Goal: Check status: Check status

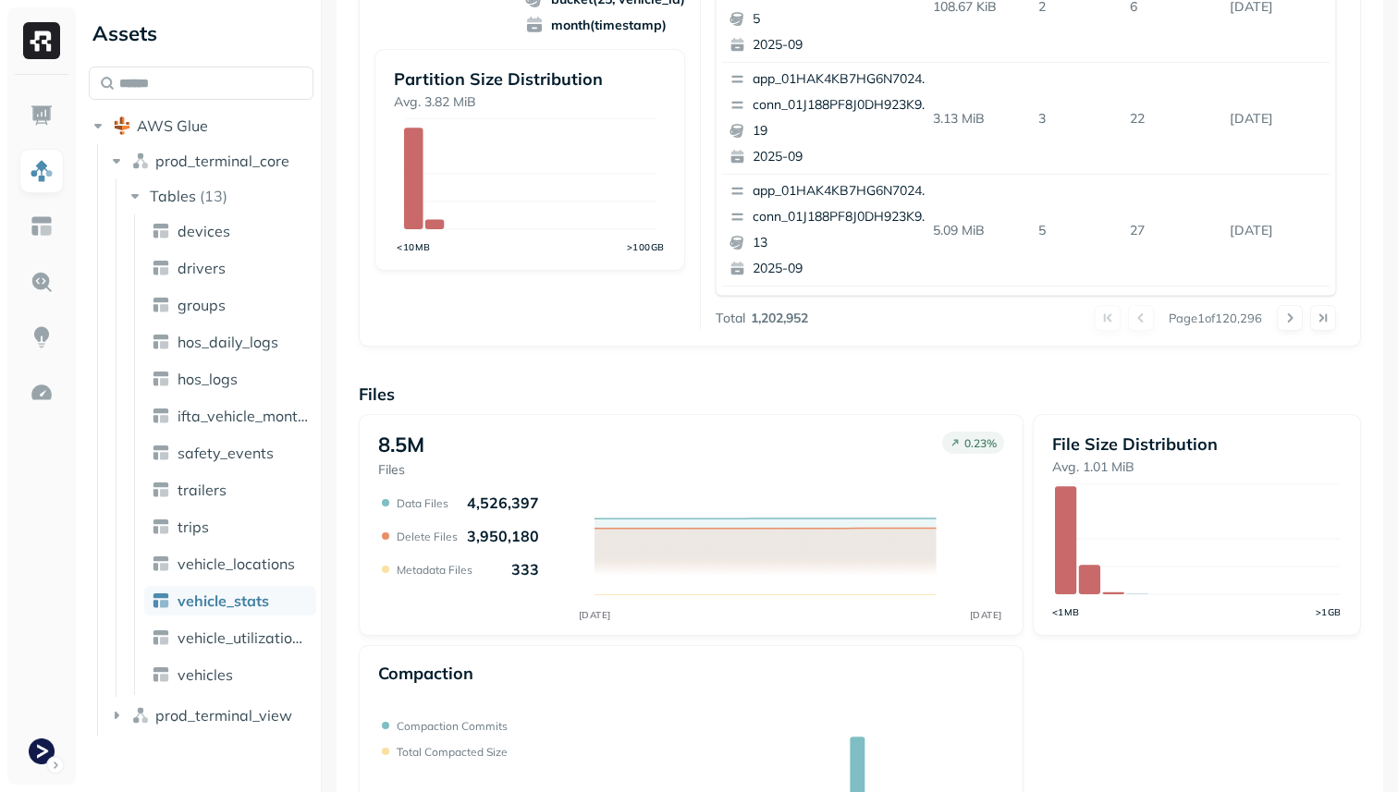
scroll to position [621, 0]
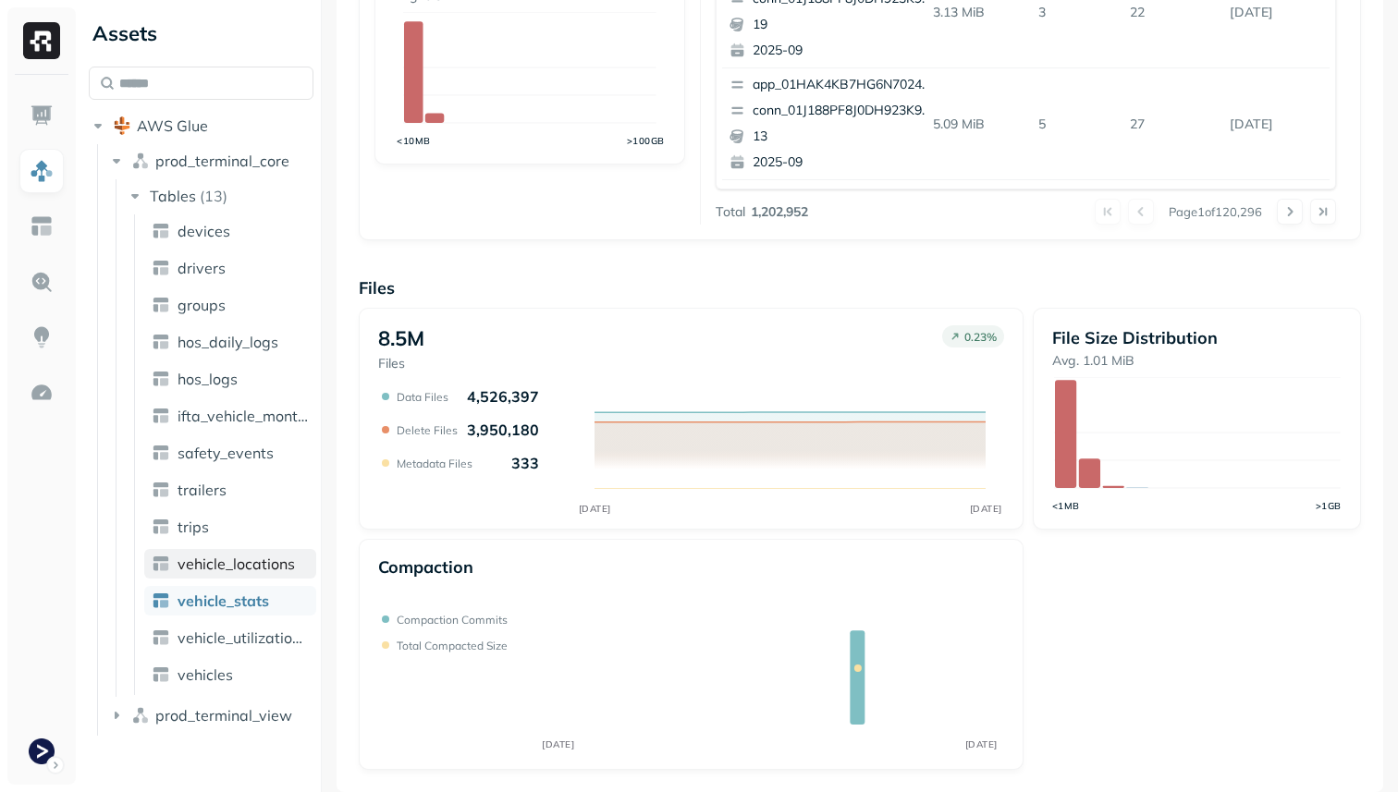
click at [262, 569] on span "vehicle_locations" at bounding box center [235, 564] width 117 height 18
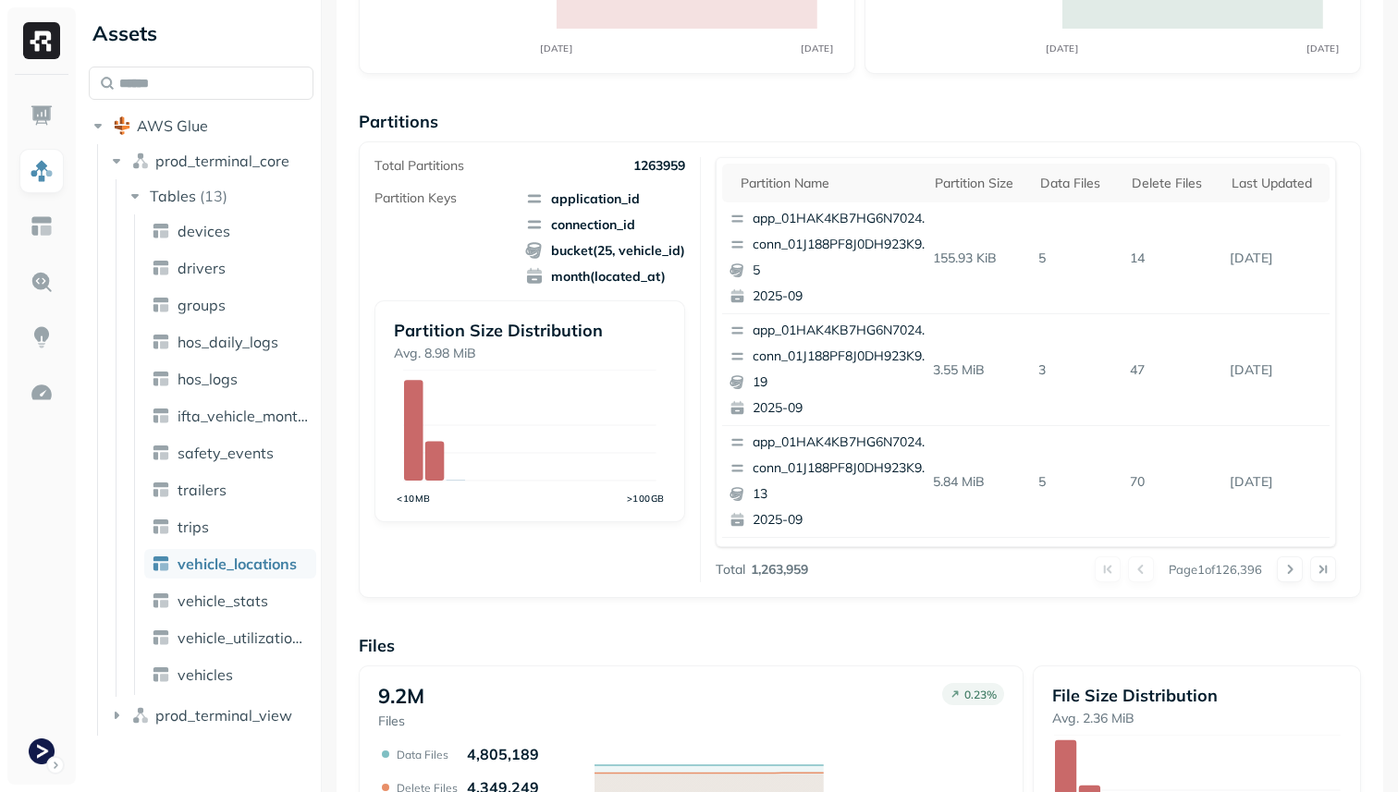
scroll to position [621, 0]
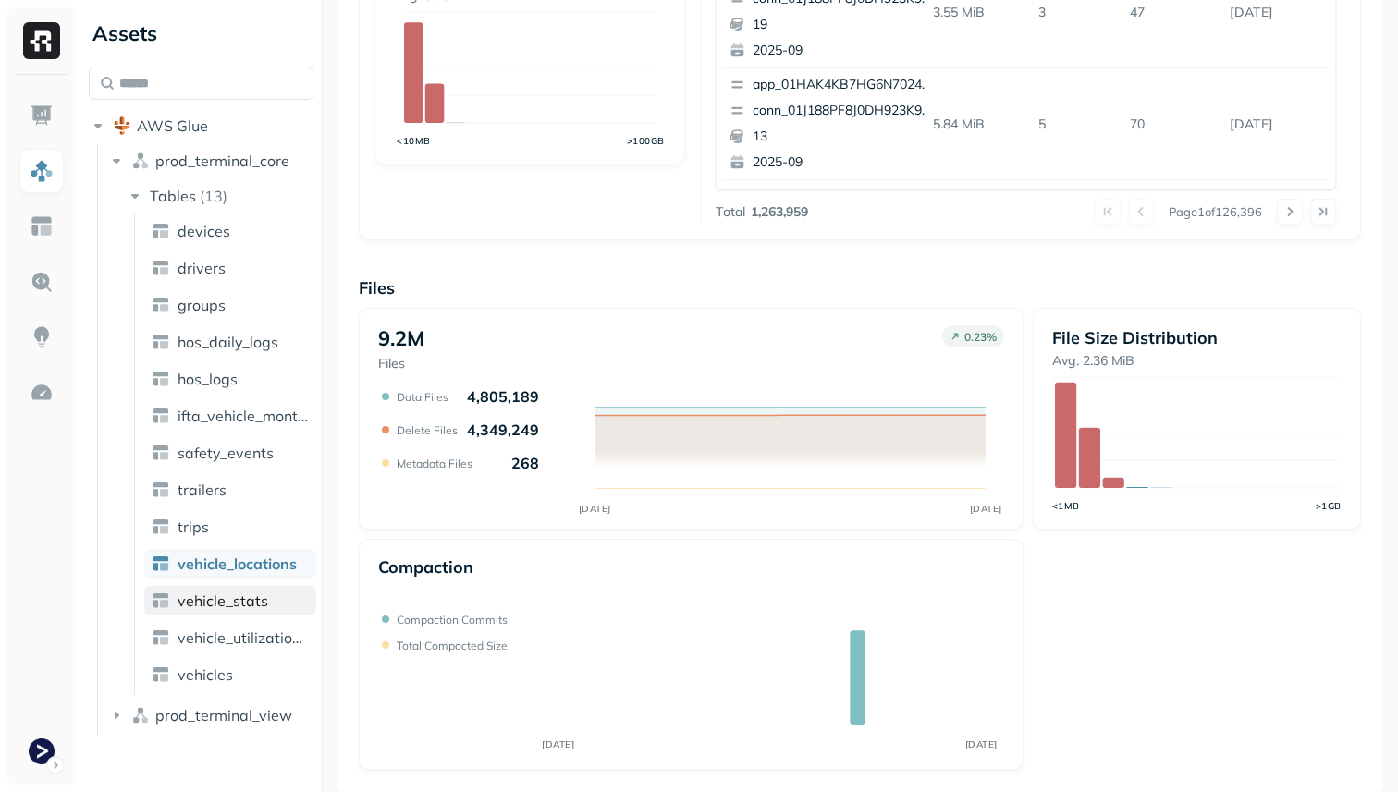
click at [273, 604] on link "vehicle_stats" at bounding box center [230, 601] width 172 height 30
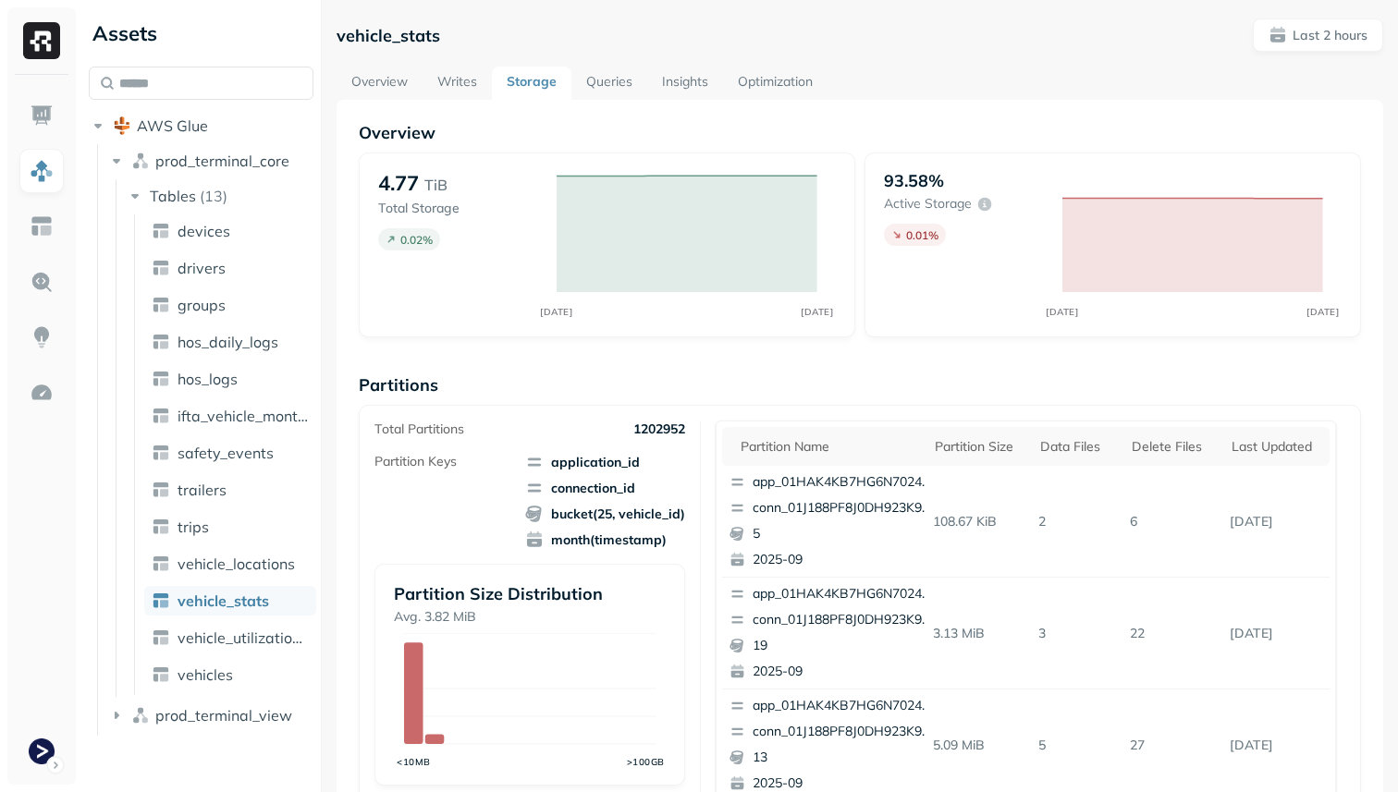
click at [748, 83] on link "Optimization" at bounding box center [775, 83] width 104 height 33
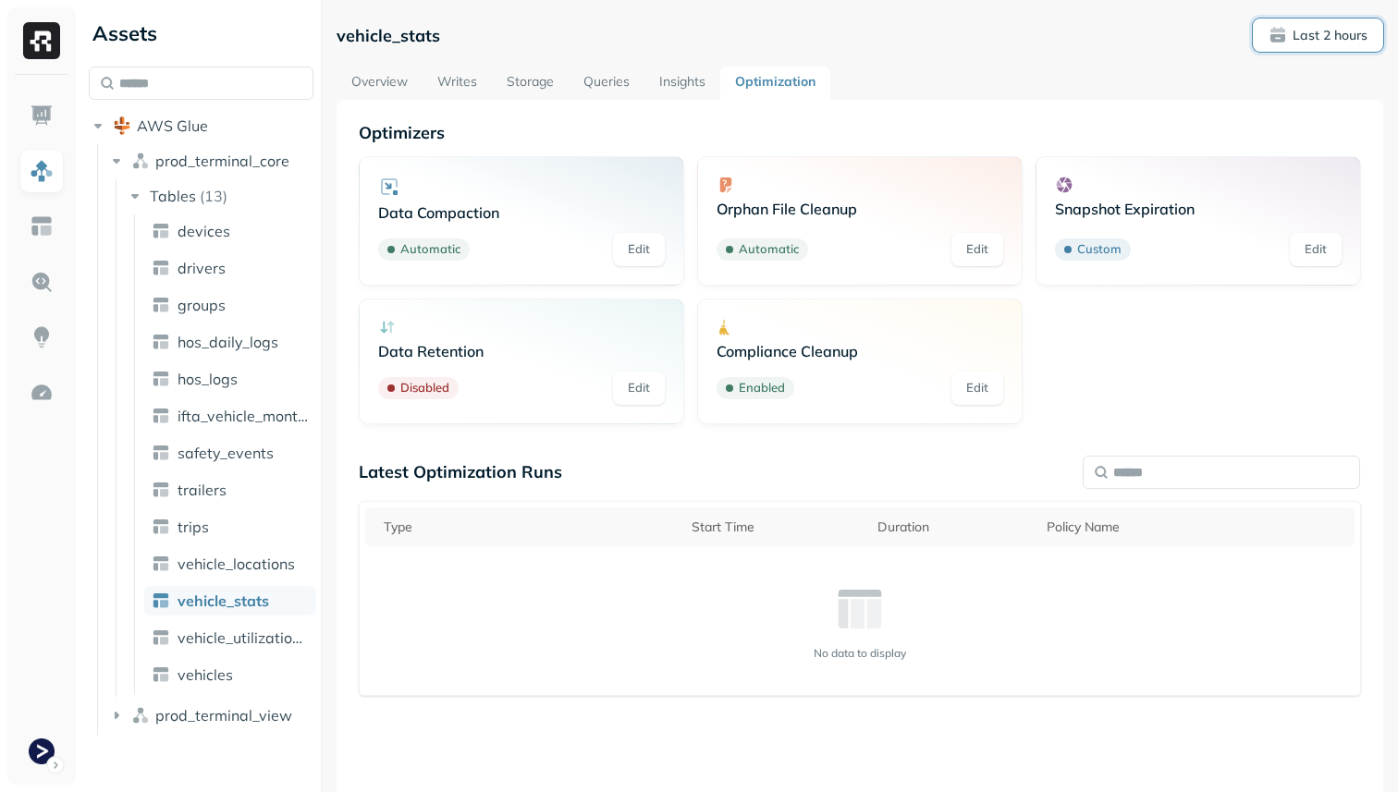
click at [1342, 18] on button "Last 2 hours" at bounding box center [1318, 34] width 130 height 33
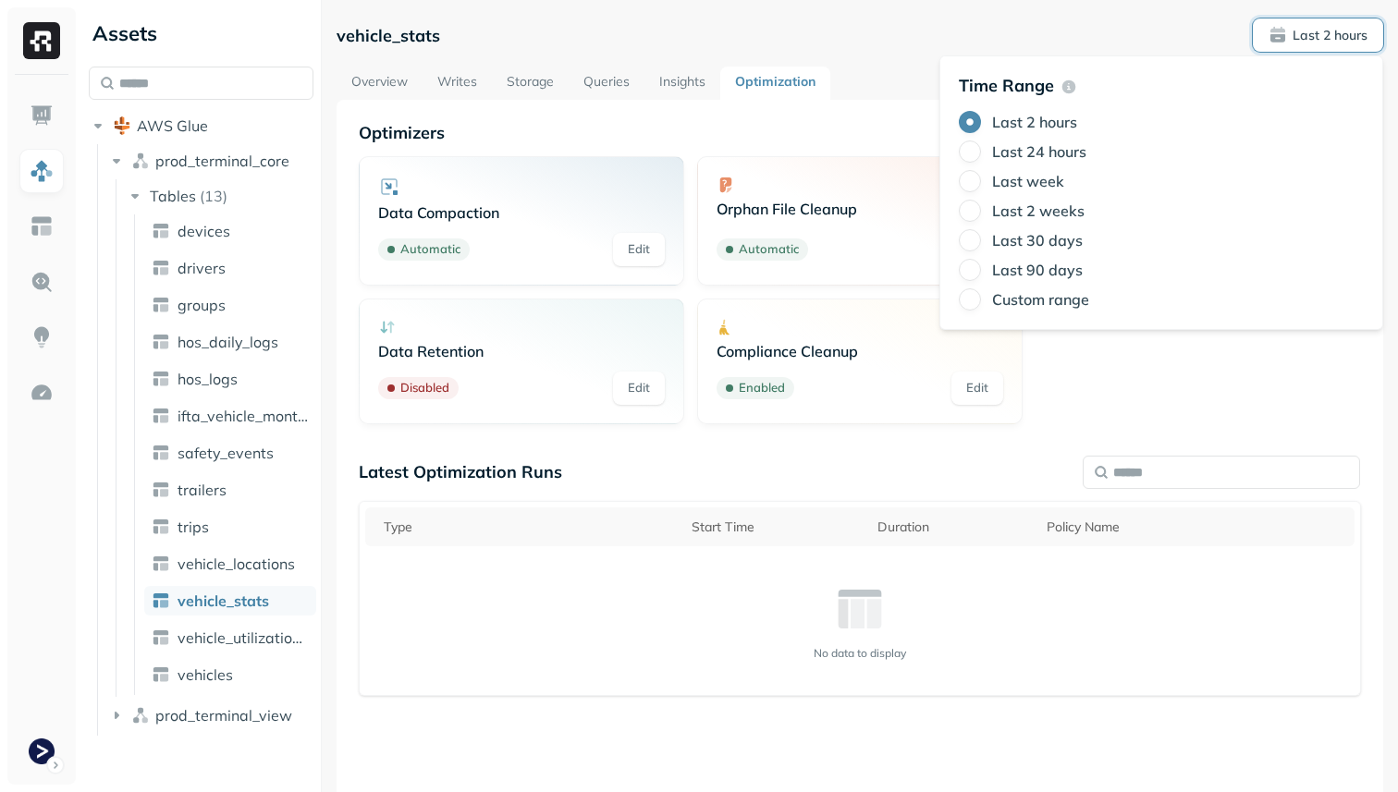
click at [1073, 152] on label "Last 24 hours" at bounding box center [1039, 151] width 94 height 18
click at [981, 152] on button "Last 24 hours" at bounding box center [970, 152] width 22 height 22
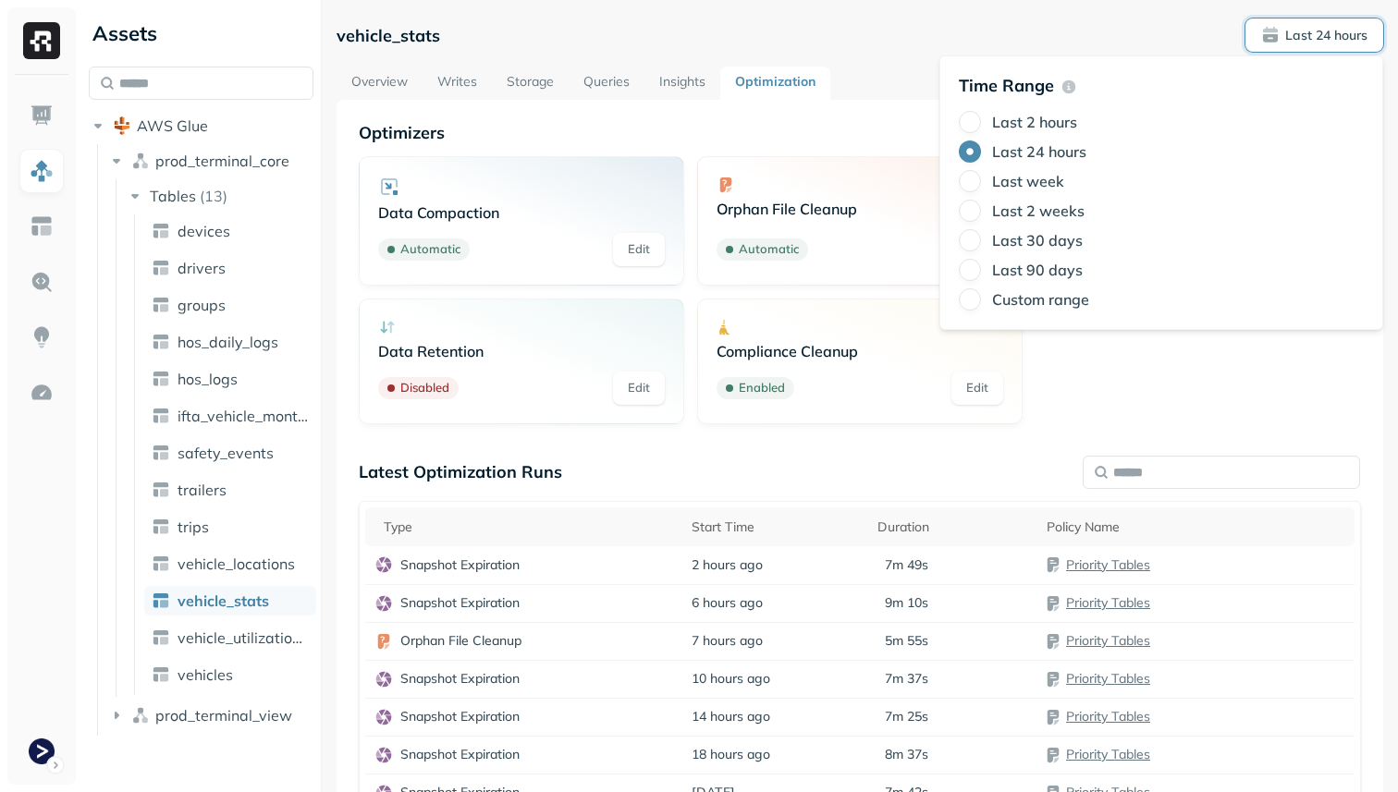
click at [888, 441] on div "Optimizers Data Compaction Automatic Edit Orphan File Cleanup Automatic Edit Sn…" at bounding box center [860, 548] width 1002 height 853
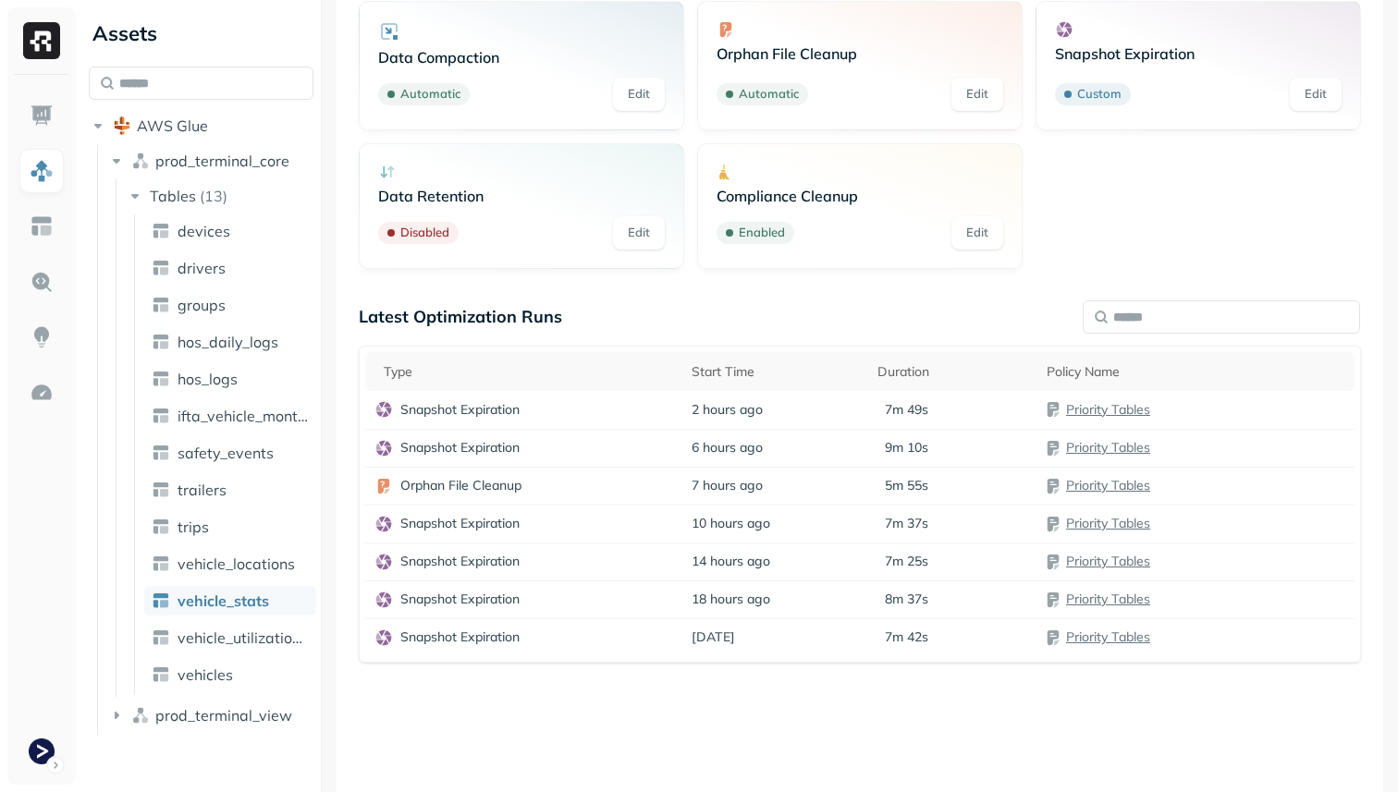
scroll to position [205, 0]
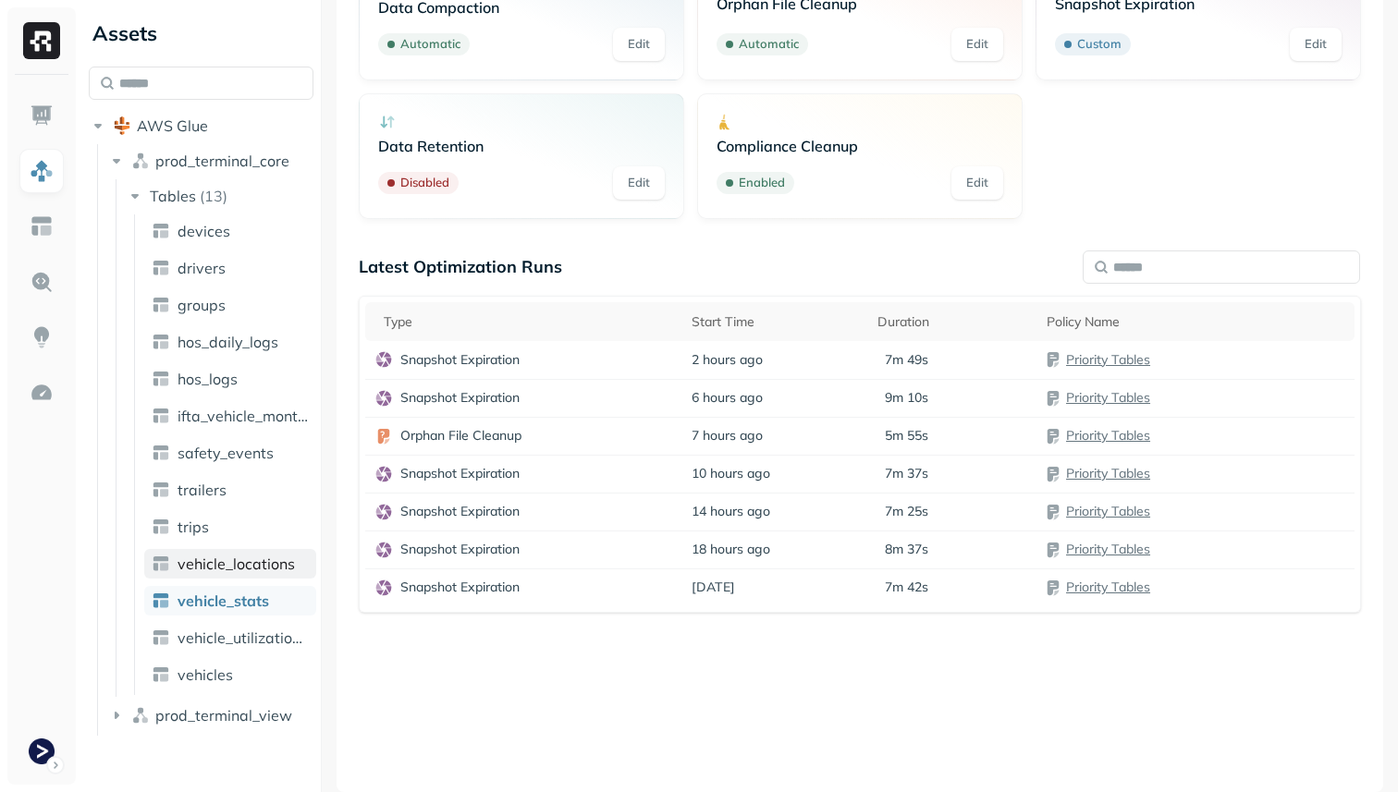
click at [284, 570] on span "vehicle_locations" at bounding box center [235, 564] width 117 height 18
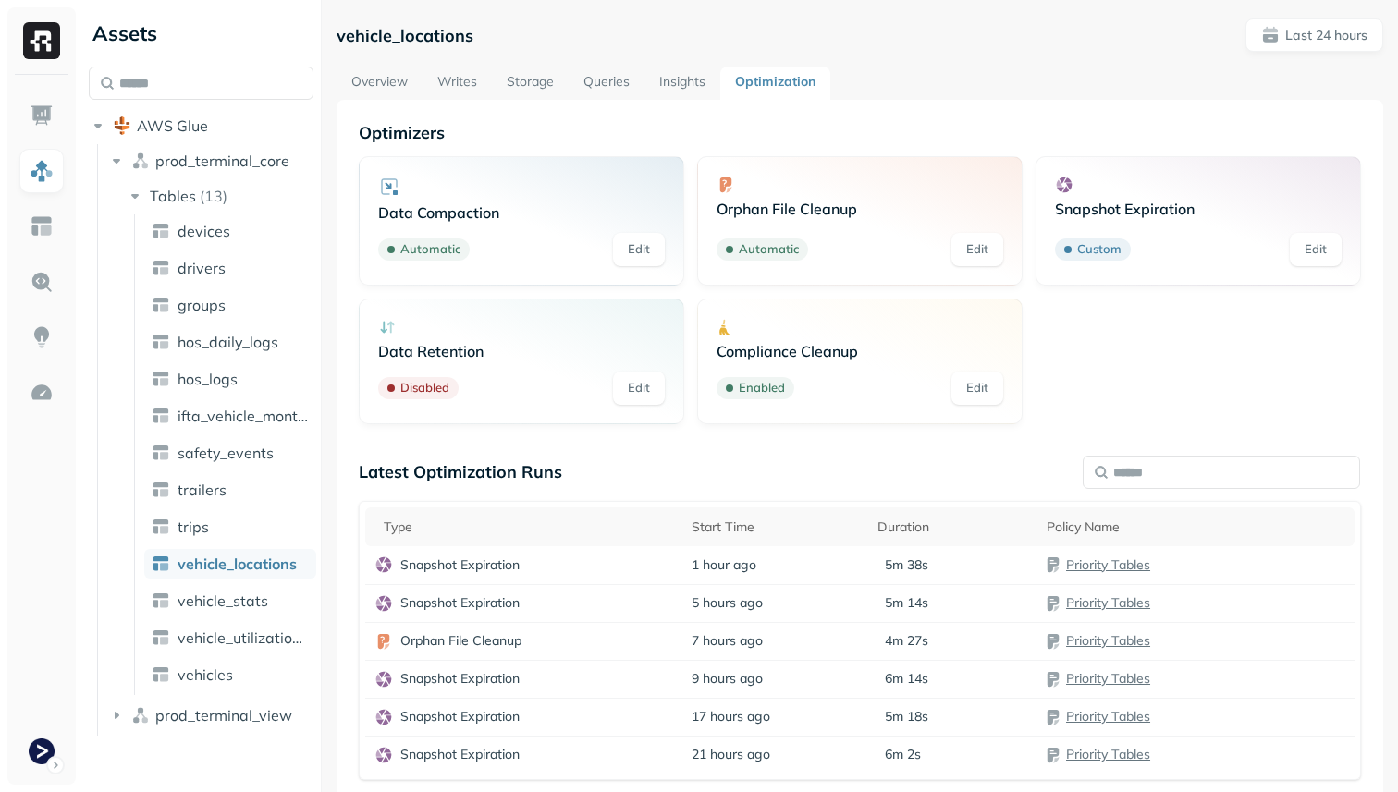
click at [376, 85] on link "Overview" at bounding box center [380, 83] width 86 height 33
